Goal: Transaction & Acquisition: Purchase product/service

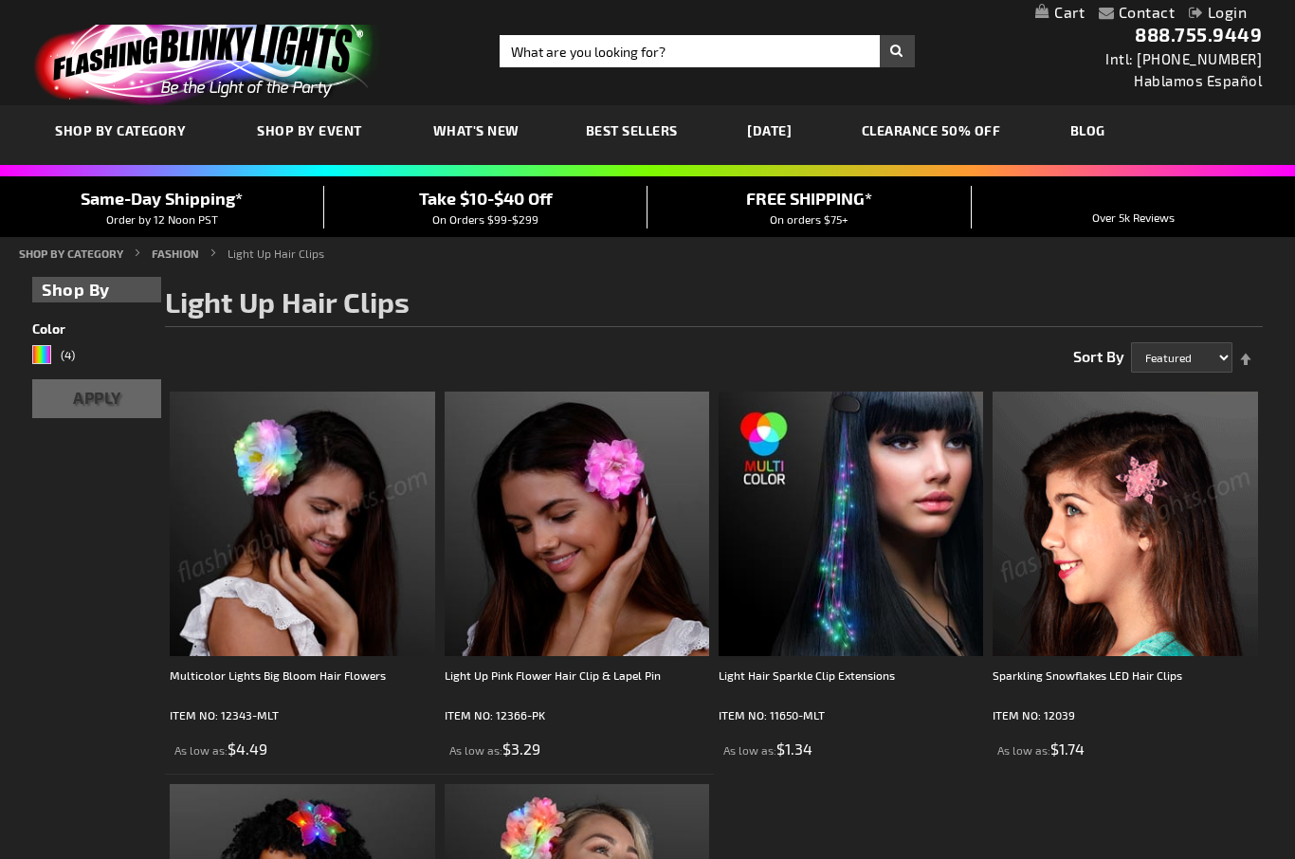
click at [235, 643] on img at bounding box center [302, 524] width 265 height 265
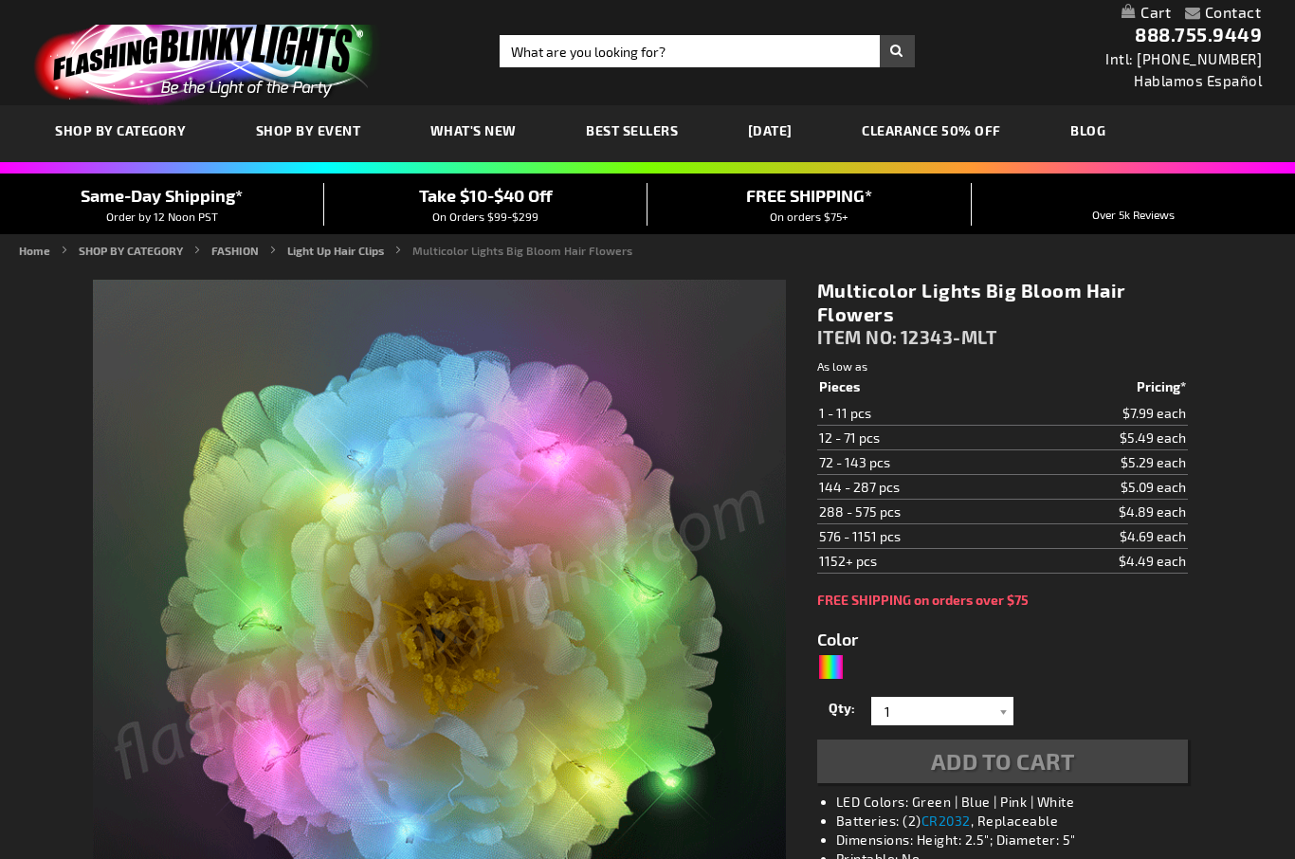
type input "5659"
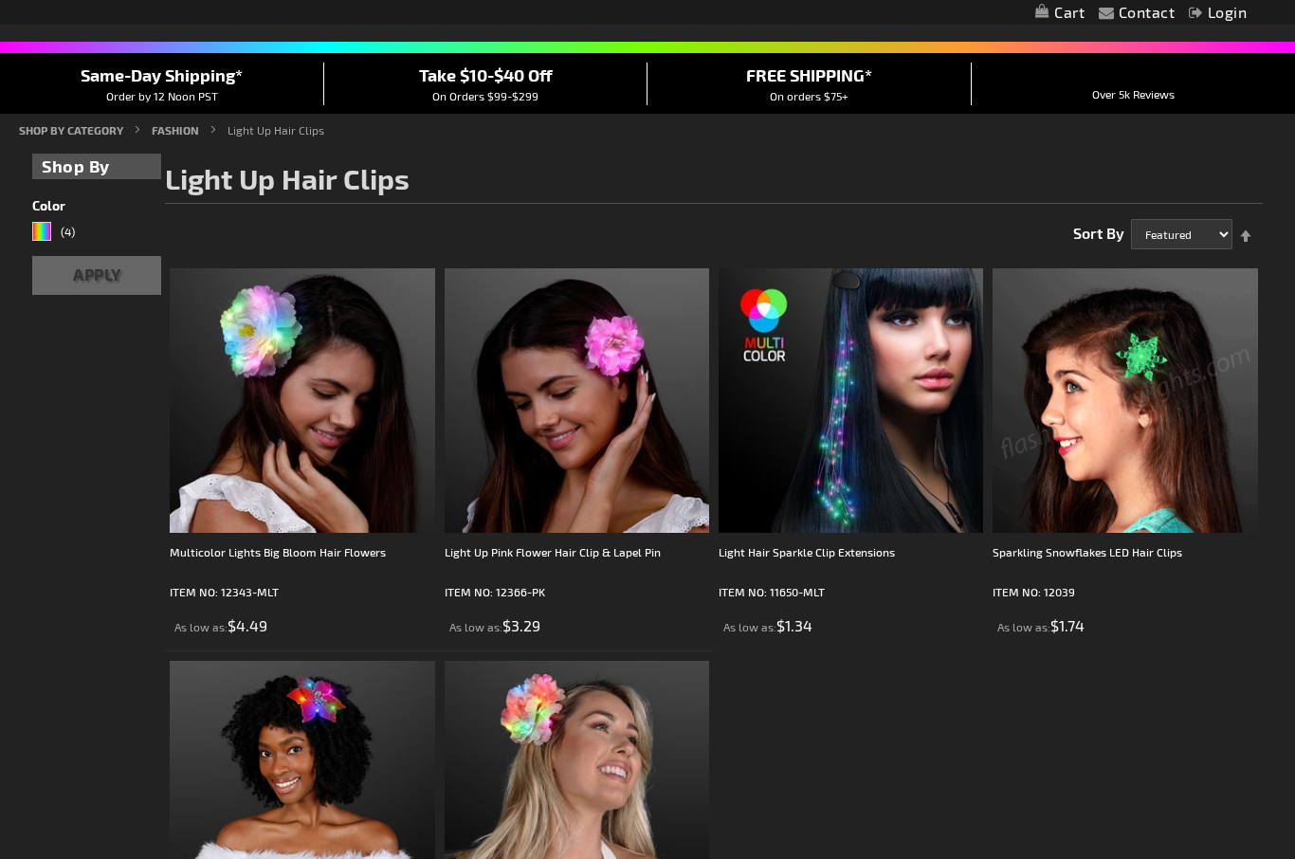
scroll to position [193, 0]
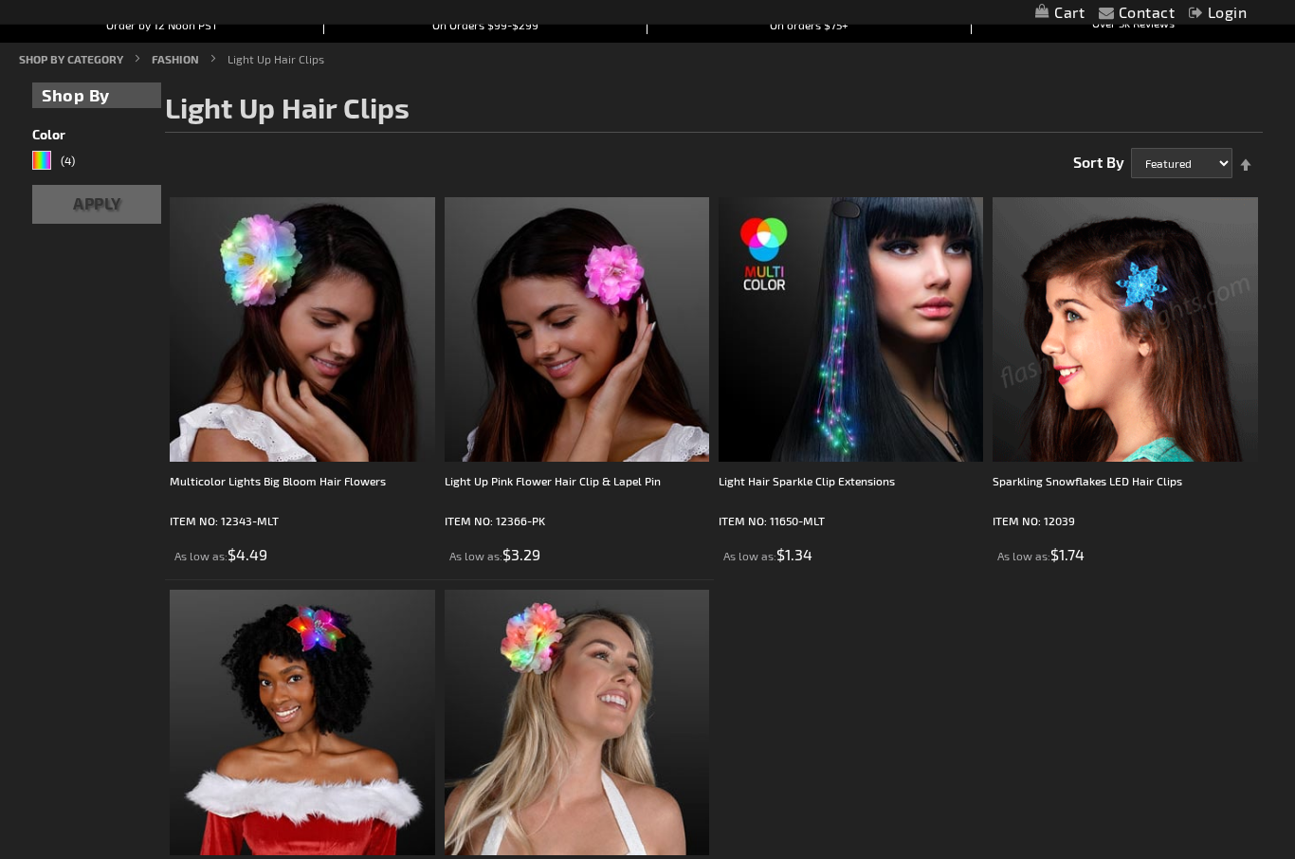
click at [211, 689] on img at bounding box center [302, 723] width 265 height 265
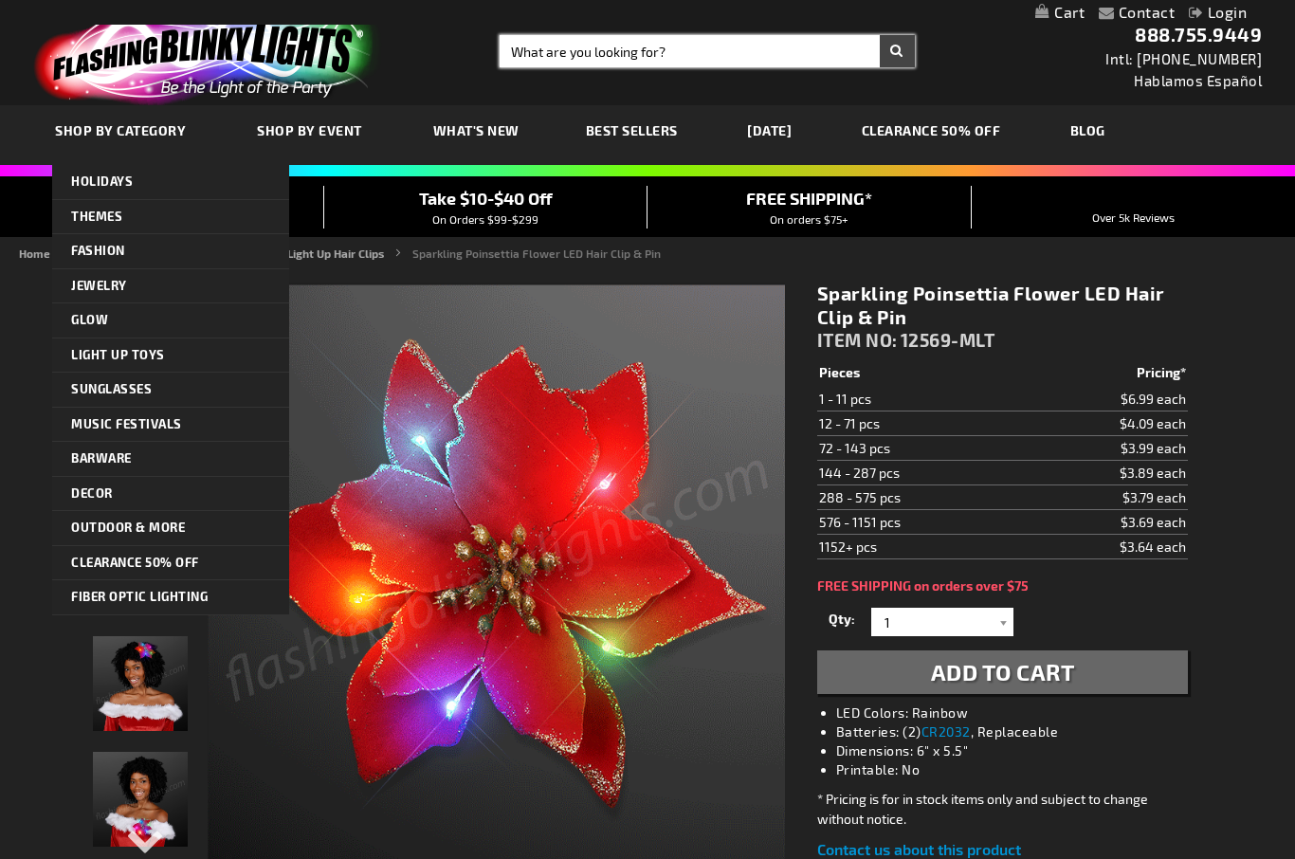
click at [715, 52] on input "Search" at bounding box center [707, 51] width 414 height 32
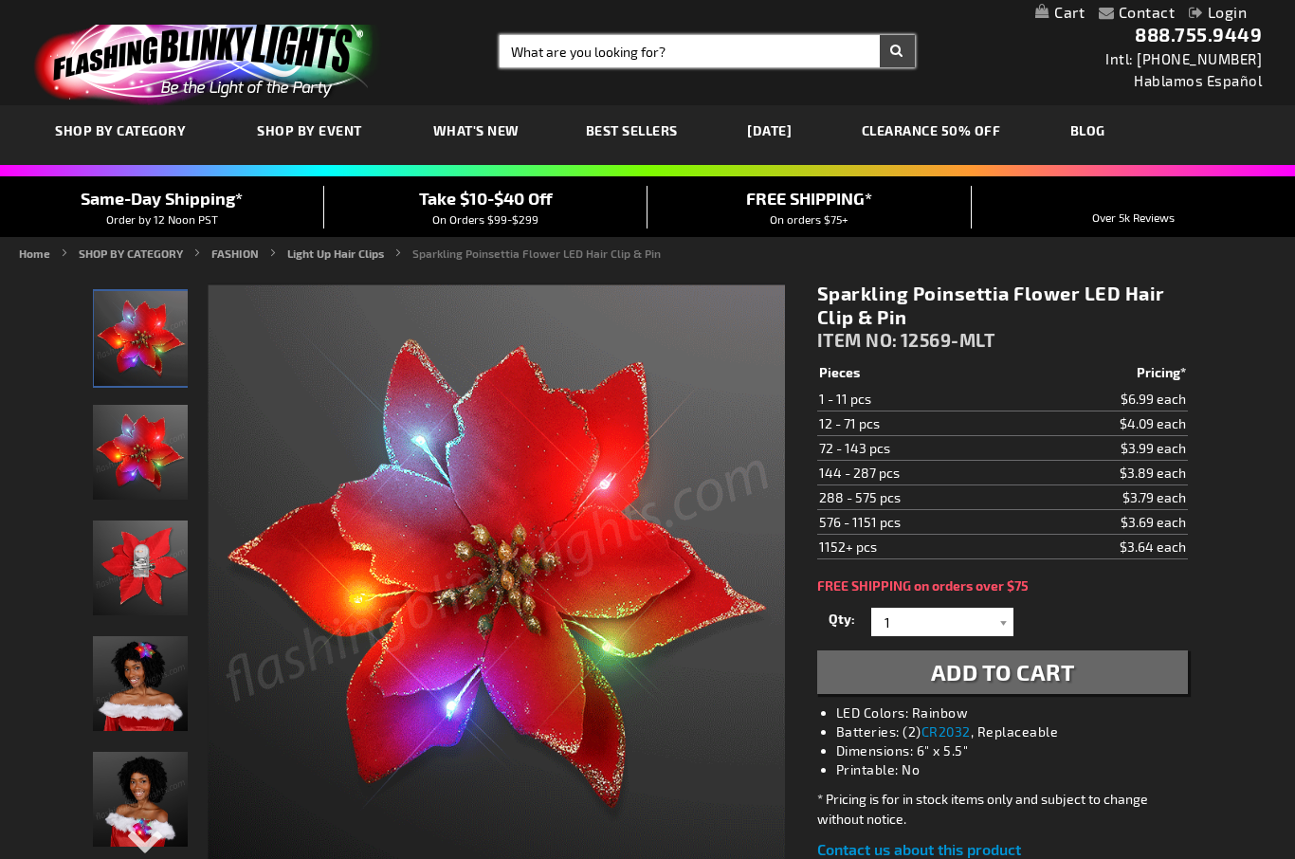
click at [693, 65] on input "Search" at bounding box center [707, 51] width 414 height 32
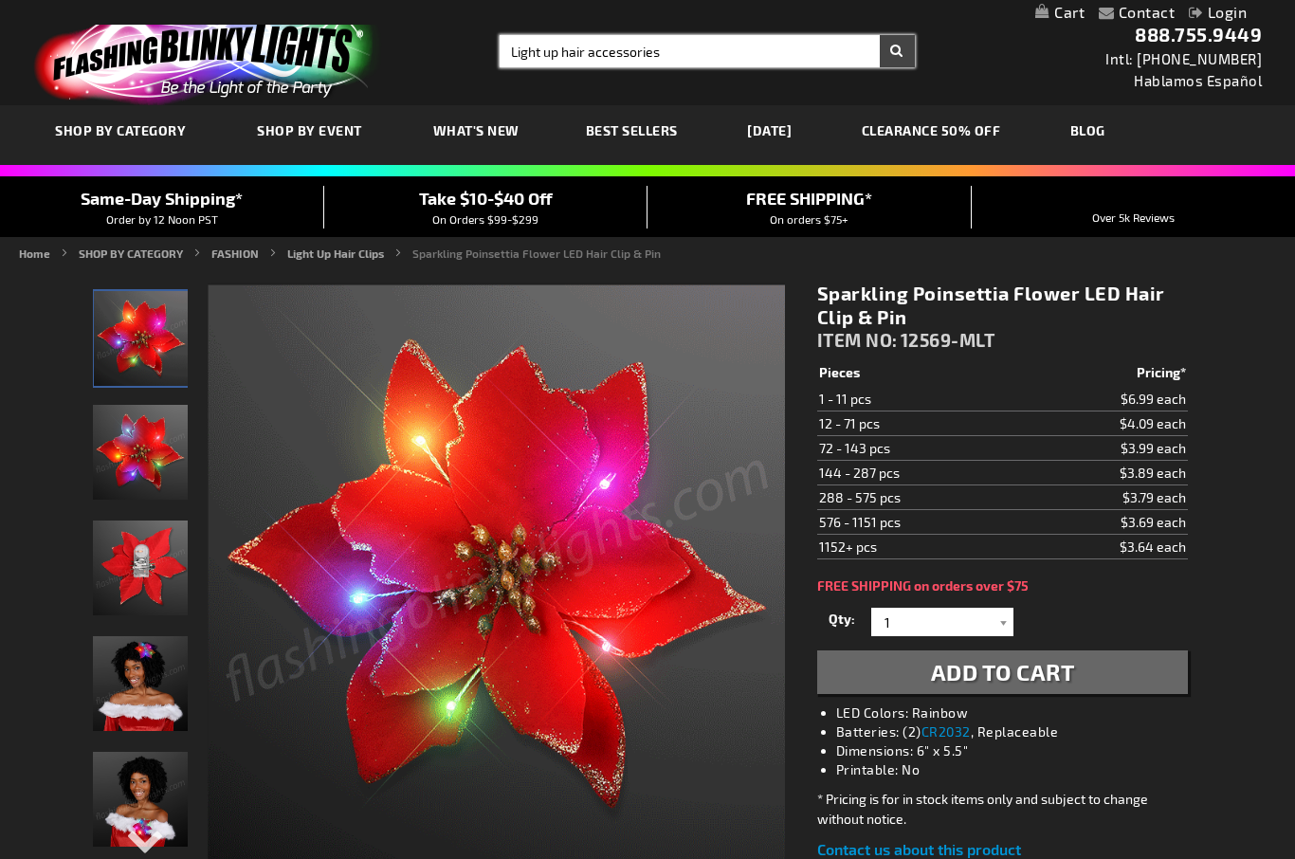
type input "Light up hair accessories"
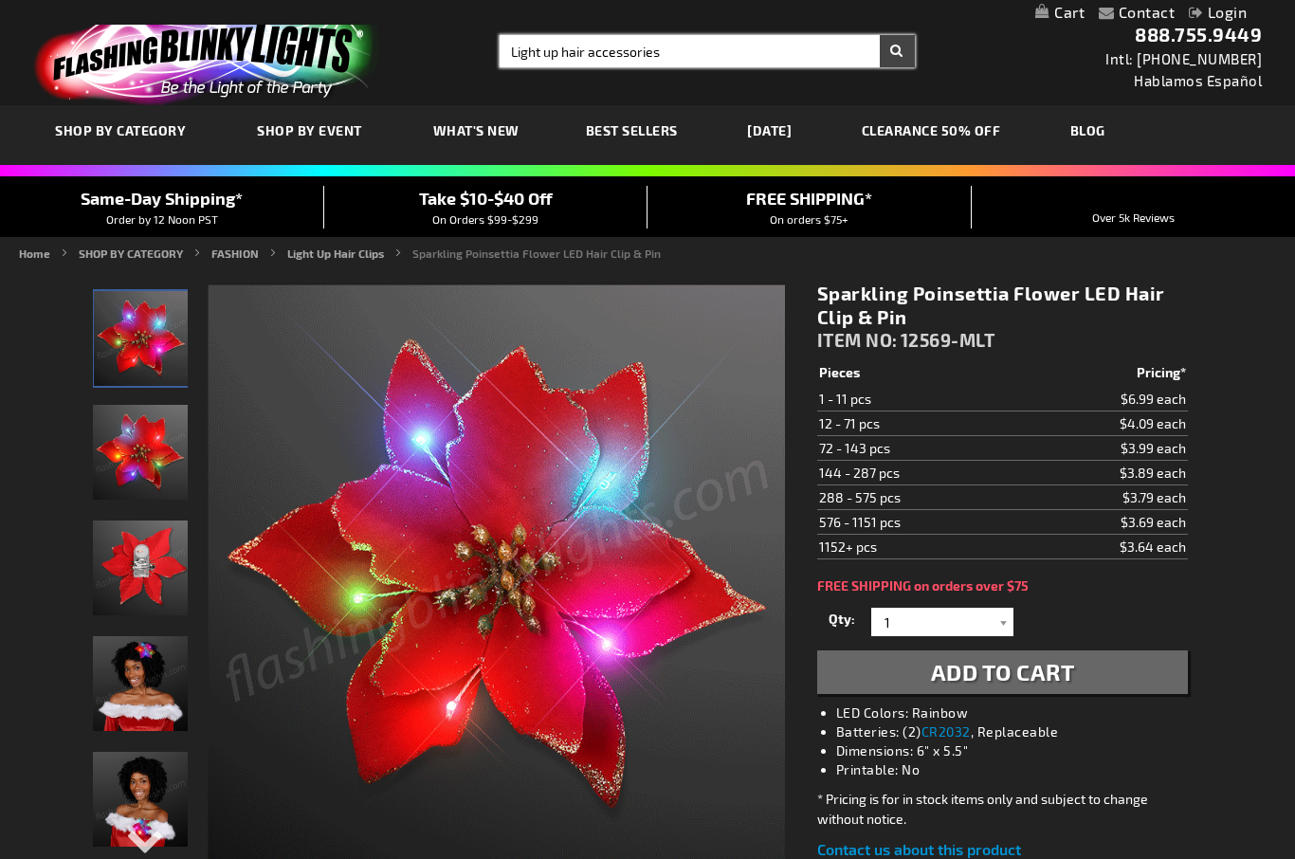
click at [897, 51] on button "Search" at bounding box center [897, 51] width 35 height 32
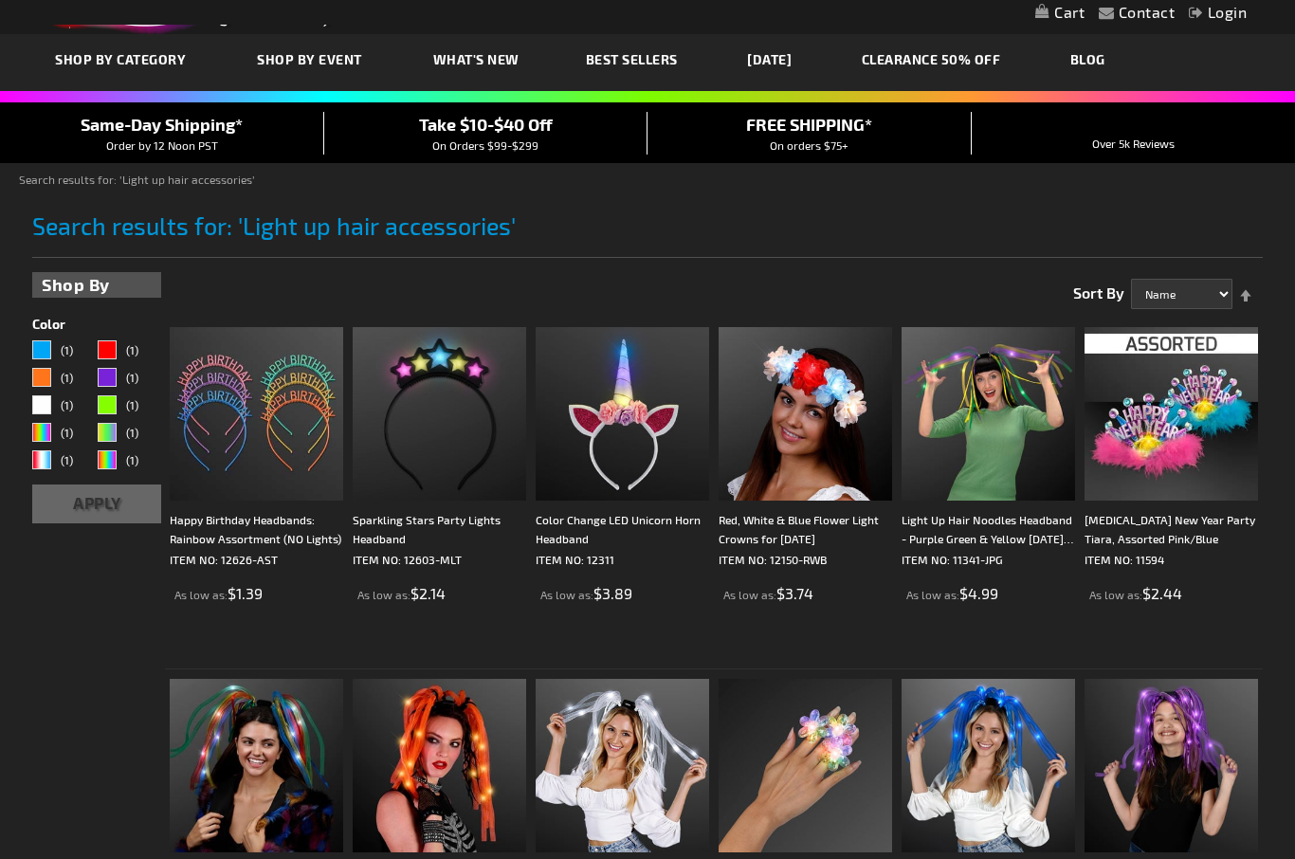
scroll to position [70, 0]
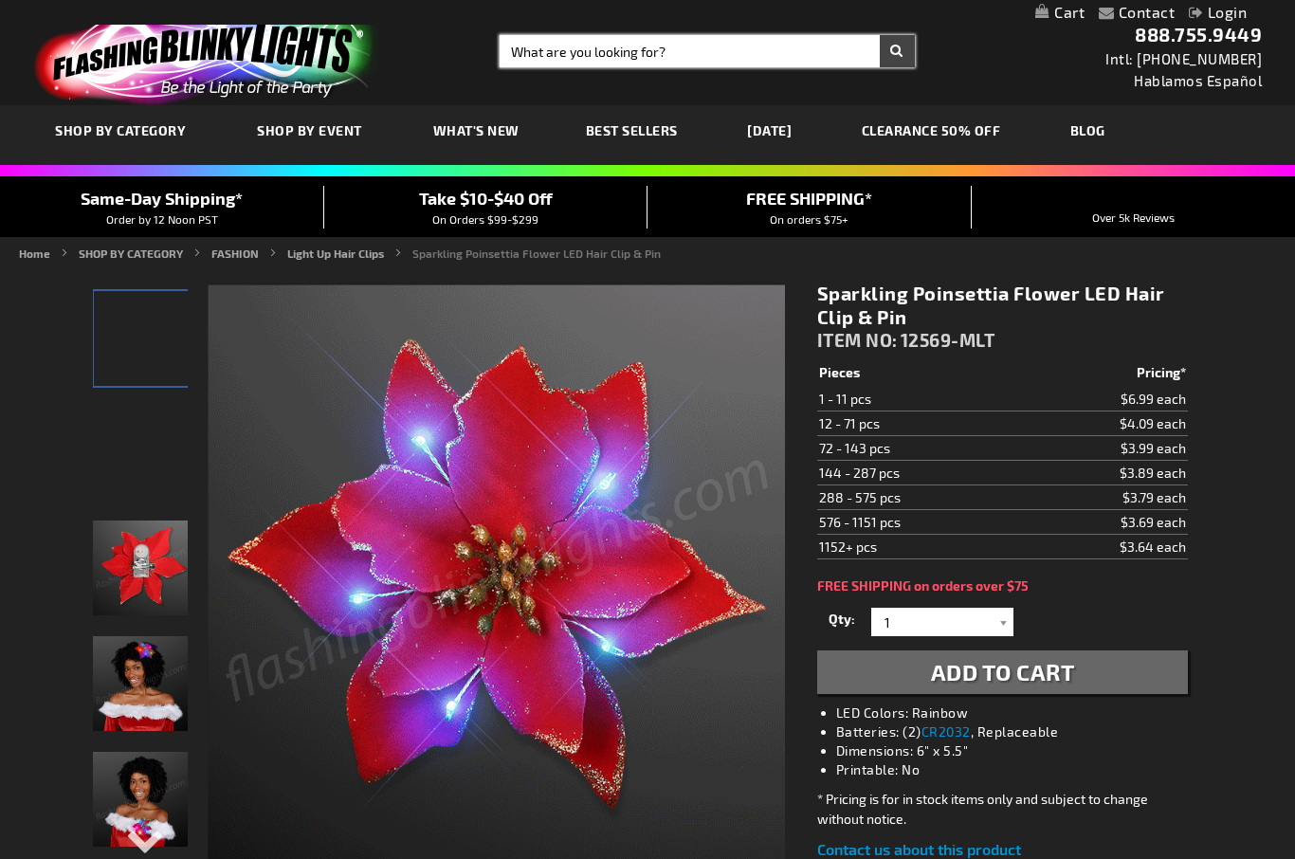
click at [545, 49] on input "Search" at bounding box center [707, 51] width 414 height 32
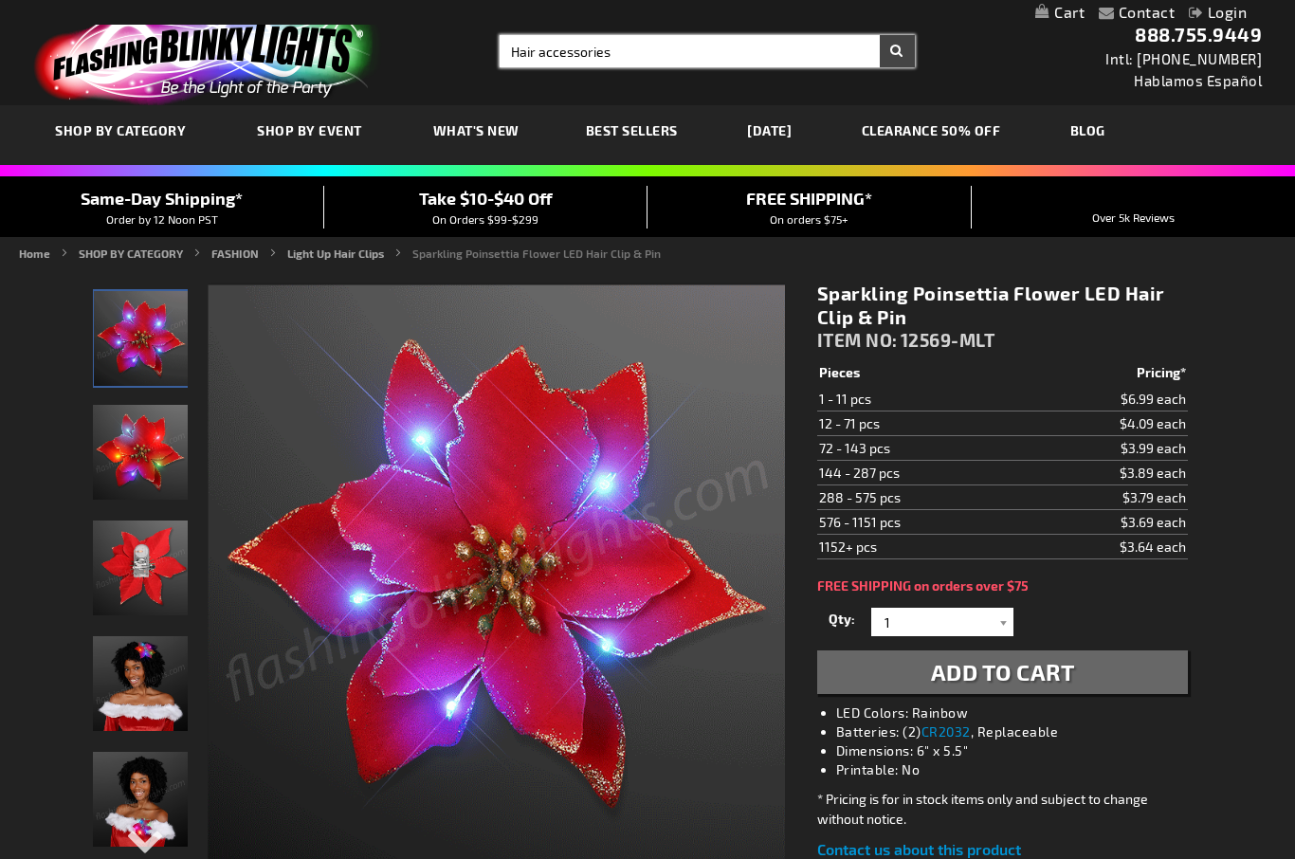
type input "Hair accessories"
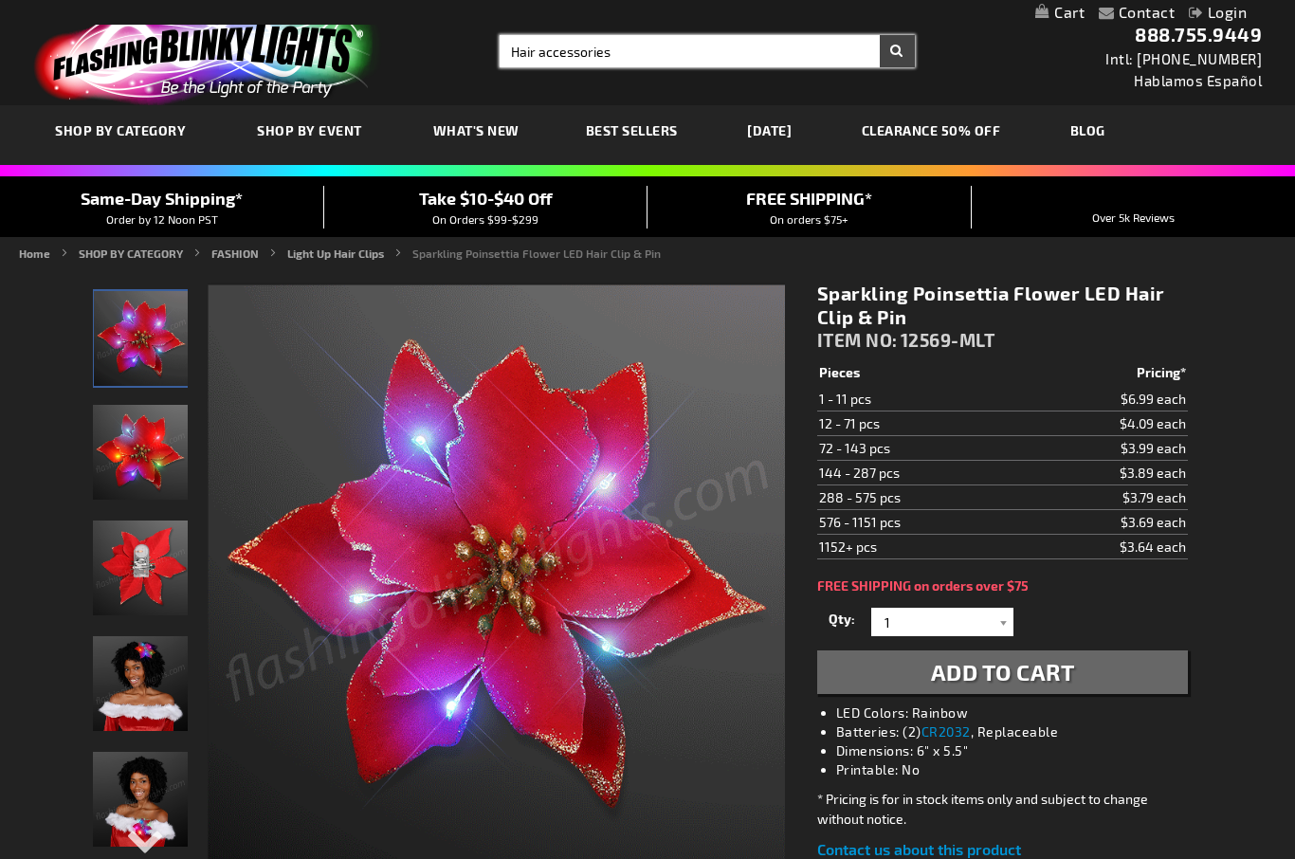
click at [897, 51] on button "Search" at bounding box center [897, 51] width 35 height 32
